Goal: Transaction & Acquisition: Obtain resource

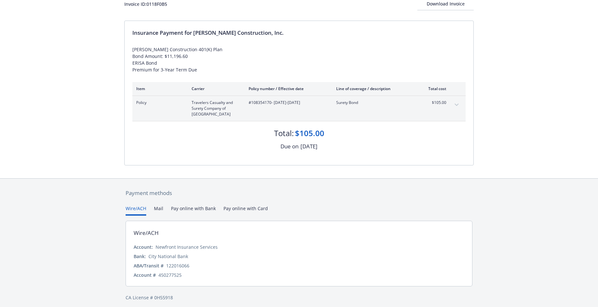
scroll to position [51, 0]
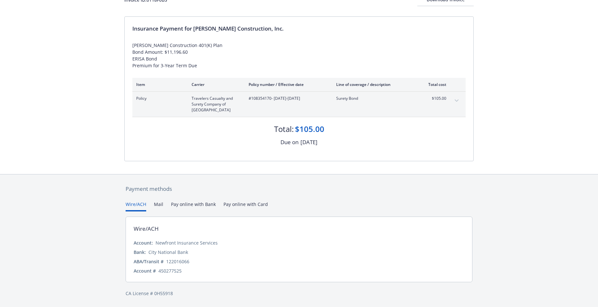
click at [247, 203] on div "Payment methods Wire/ACH Mail Pay online with Bank Pay online with Card Wire/AC…" at bounding box center [298, 241] width 349 height 133
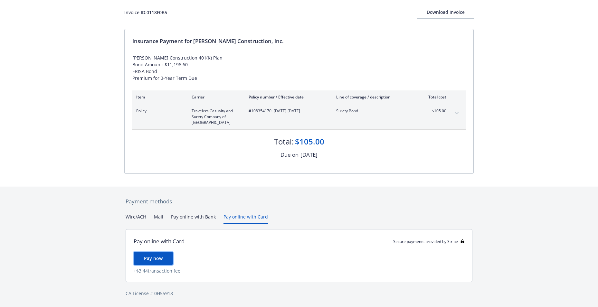
click at [162, 256] on span "Pay now" at bounding box center [153, 258] width 19 height 6
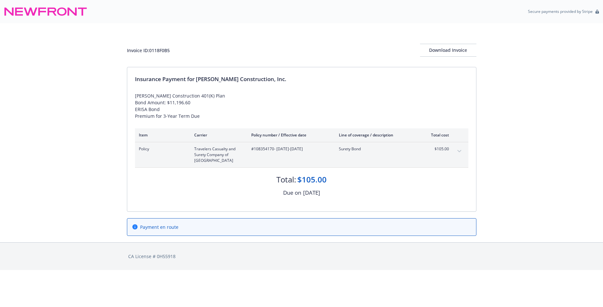
click at [460, 148] on button "expand content" at bounding box center [459, 151] width 10 height 10
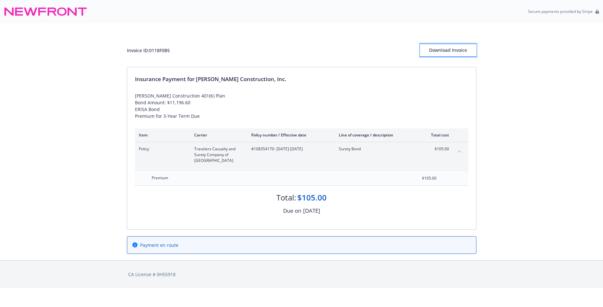
click at [449, 50] on div "Download Invoice" at bounding box center [448, 50] width 56 height 12
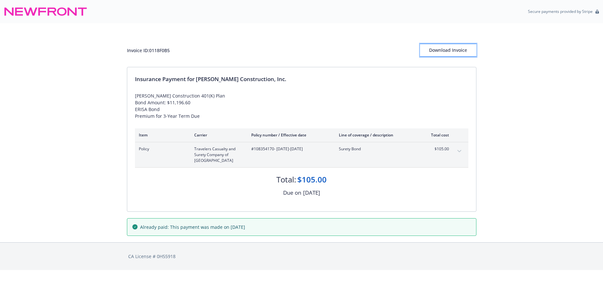
click at [467, 50] on div "Download Invoice" at bounding box center [448, 50] width 56 height 12
